Goal: Information Seeking & Learning: Learn about a topic

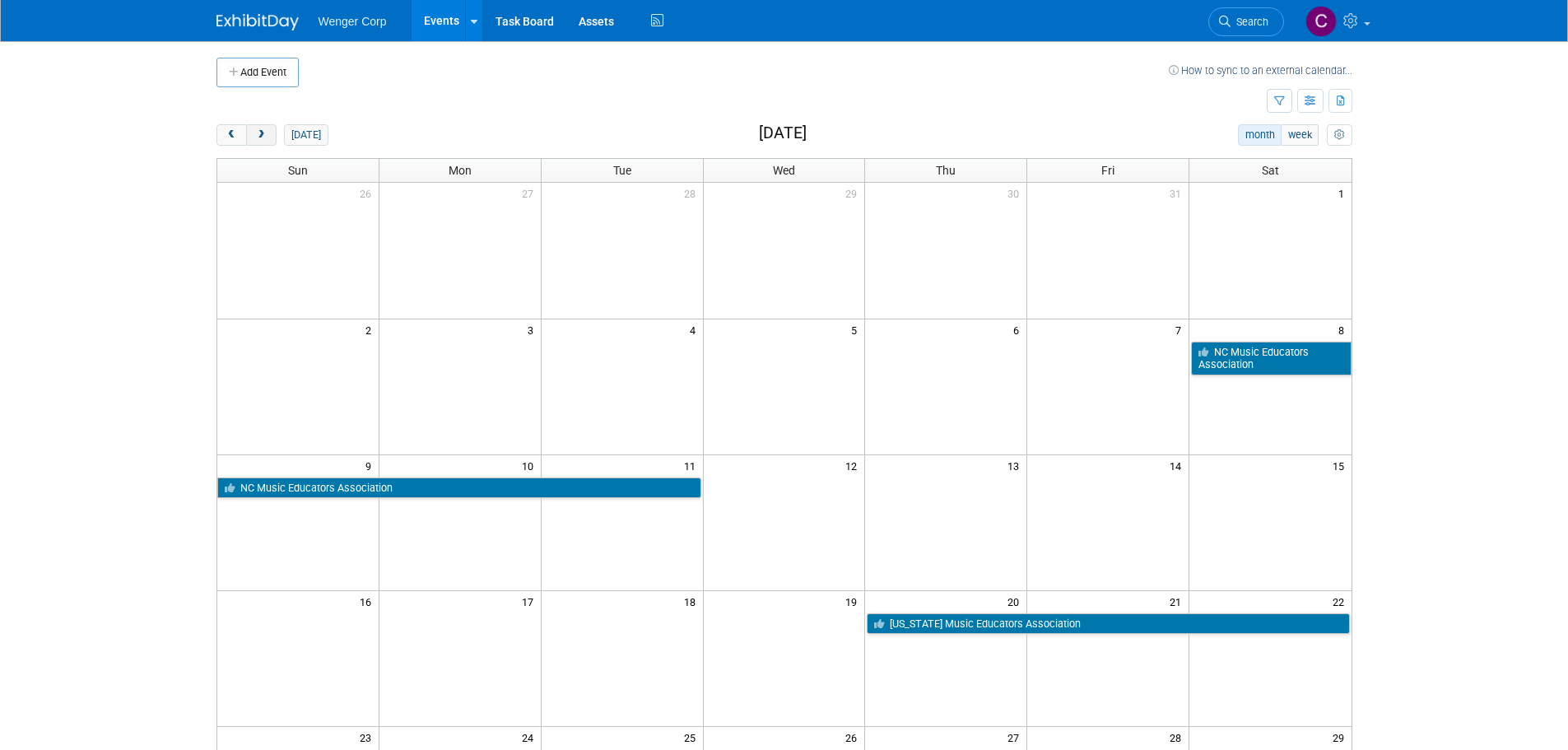
click at [258, 135] on span "next" at bounding box center [261, 135] width 12 height 11
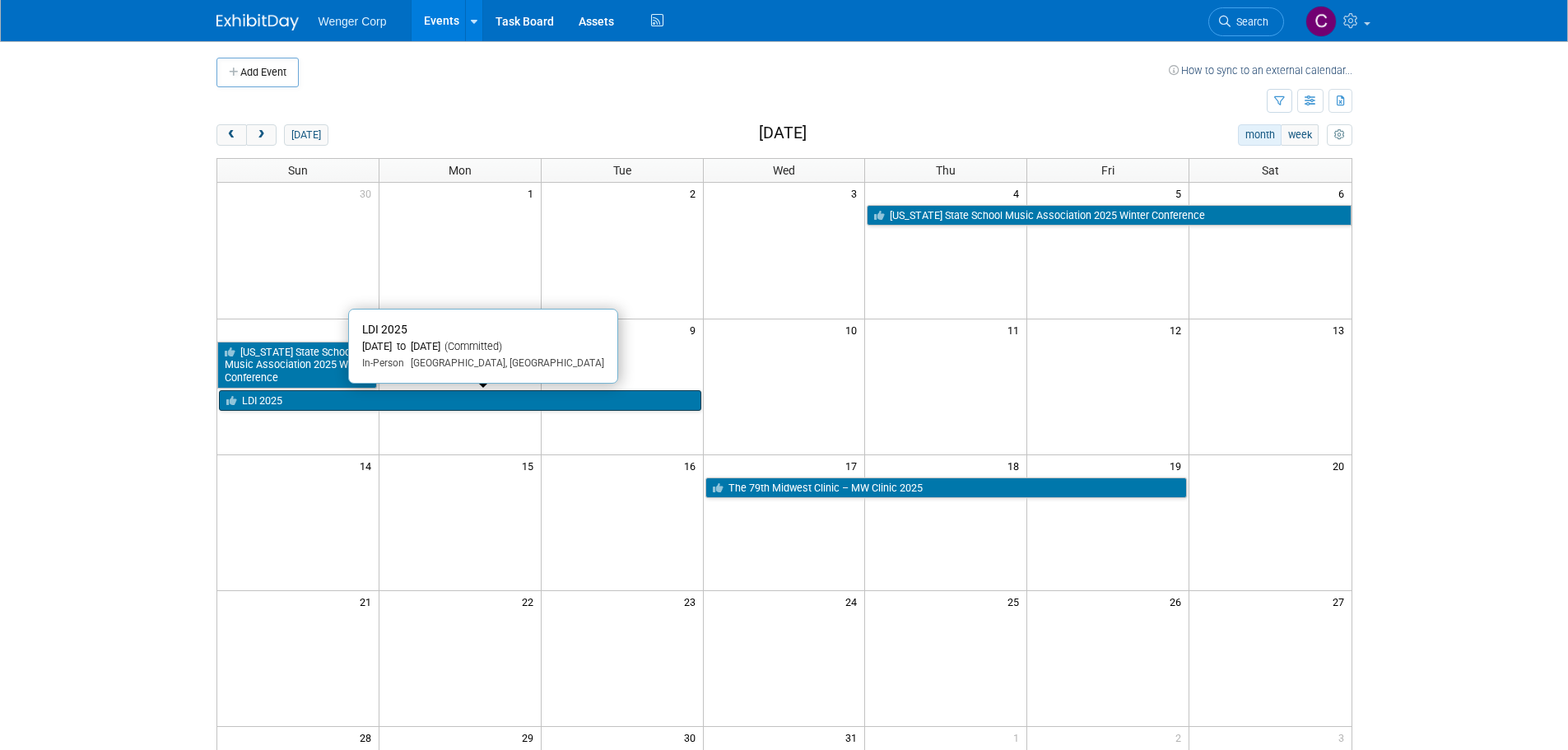
click at [327, 395] on link "LDI 2025" at bounding box center [460, 401] width 482 height 21
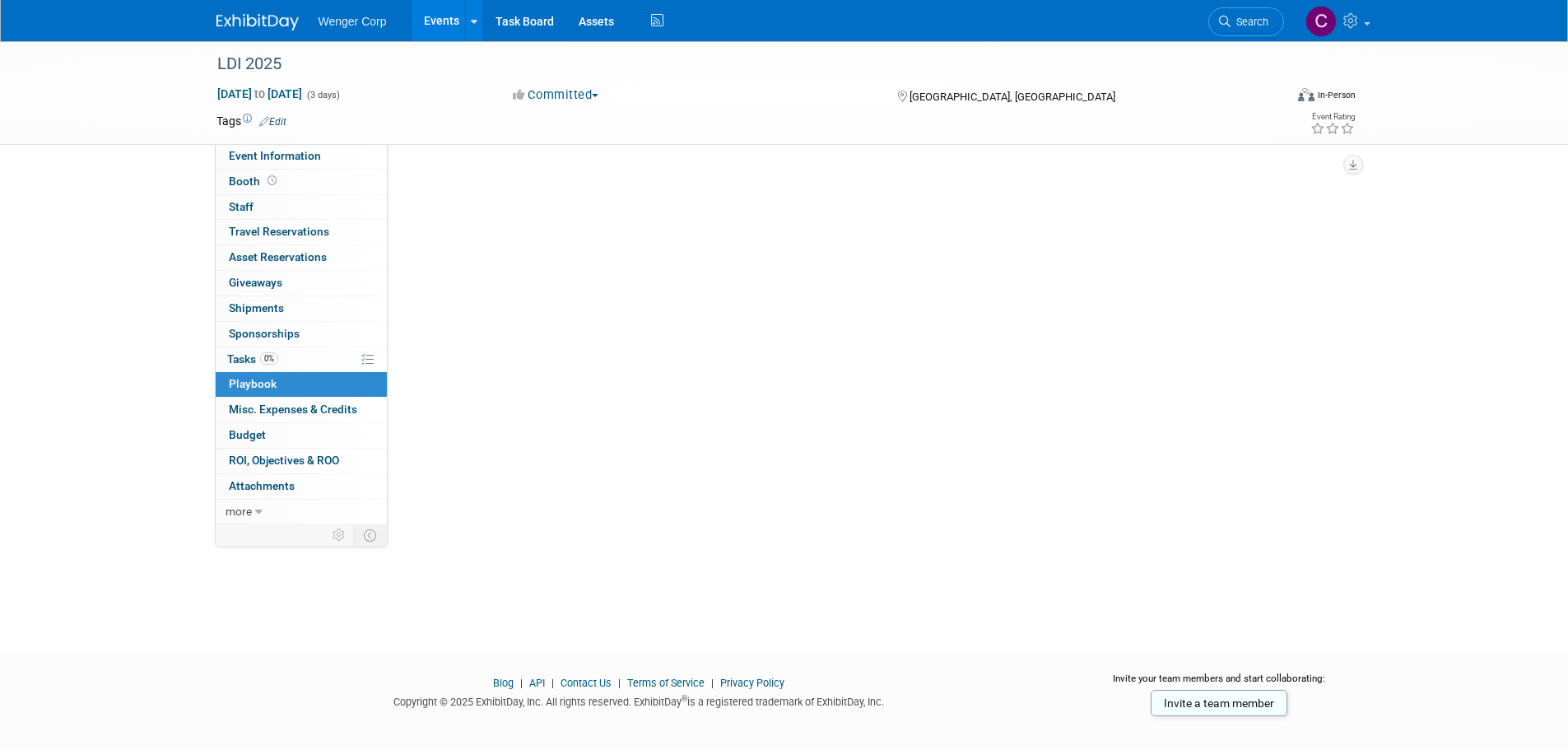
click at [327, 395] on link "0 Playbook 0" at bounding box center [301, 385] width 171 height 25
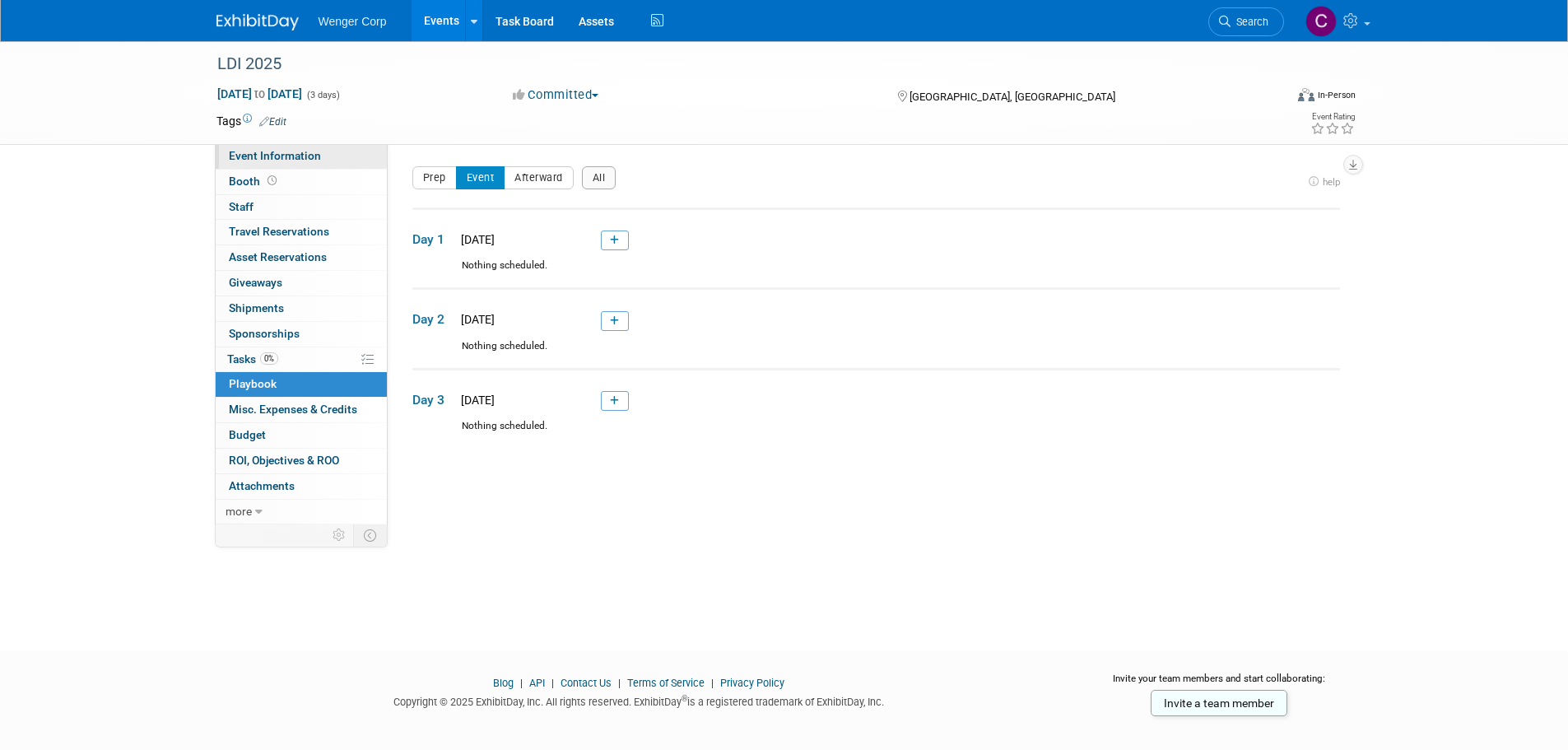
click at [251, 150] on span "Event Information" at bounding box center [275, 155] width 92 height 13
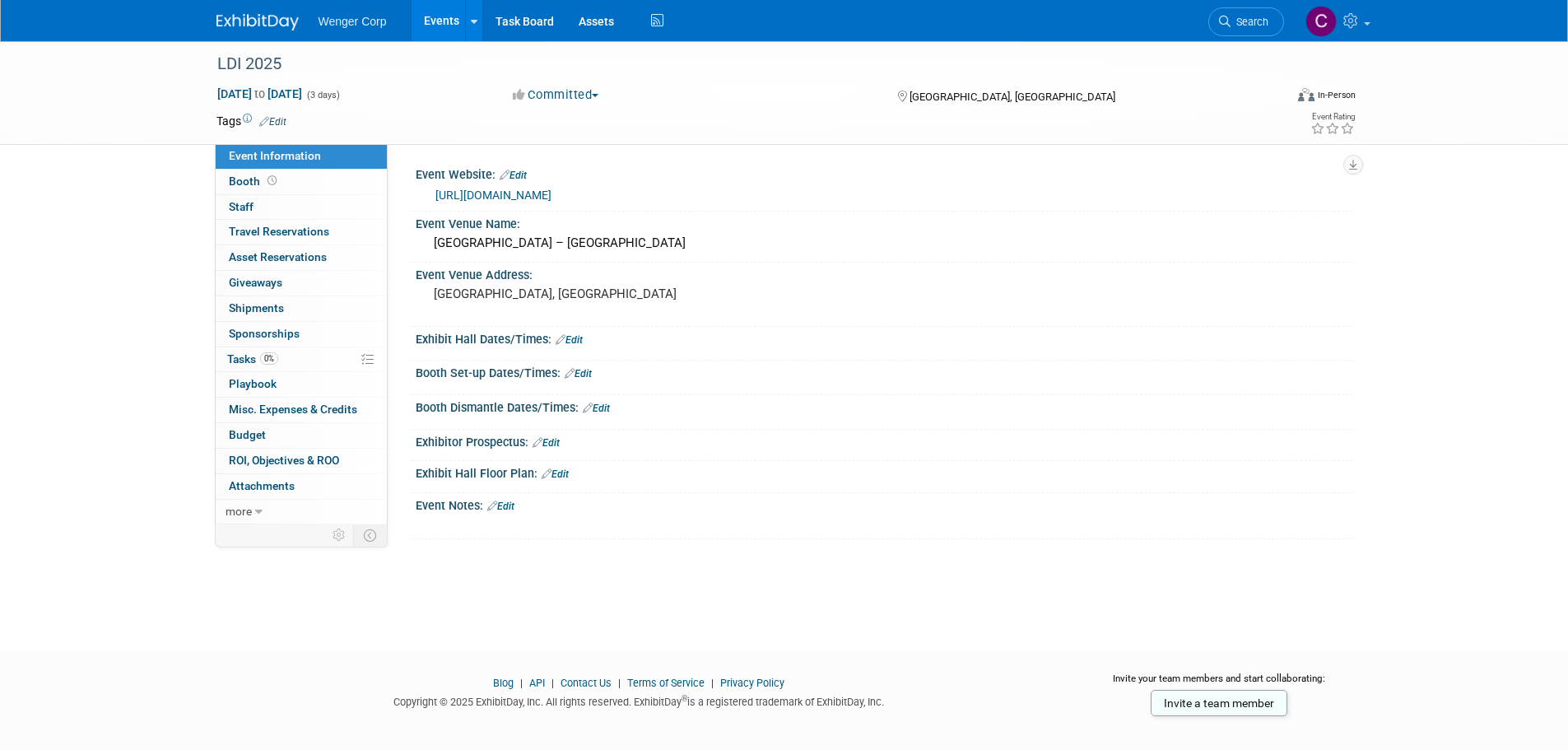
click at [487, 193] on link "https://www.ldishow.com/" at bounding box center [493, 195] width 116 height 13
